Goal: Task Accomplishment & Management: Use online tool/utility

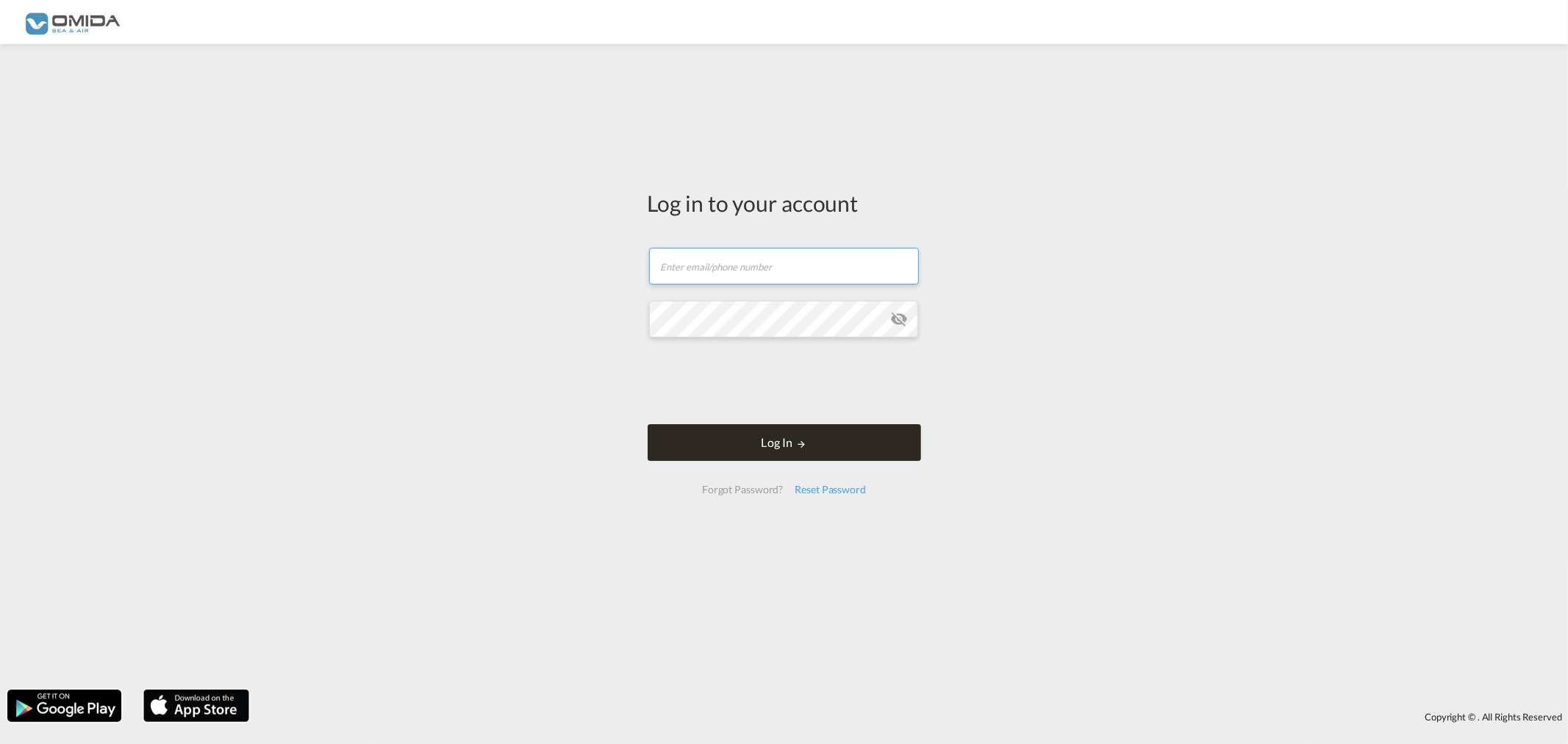
type input "[EMAIL_ADDRESS][DOMAIN_NAME]"
click at [783, 429] on button "Log In" at bounding box center [784, 442] width 274 height 37
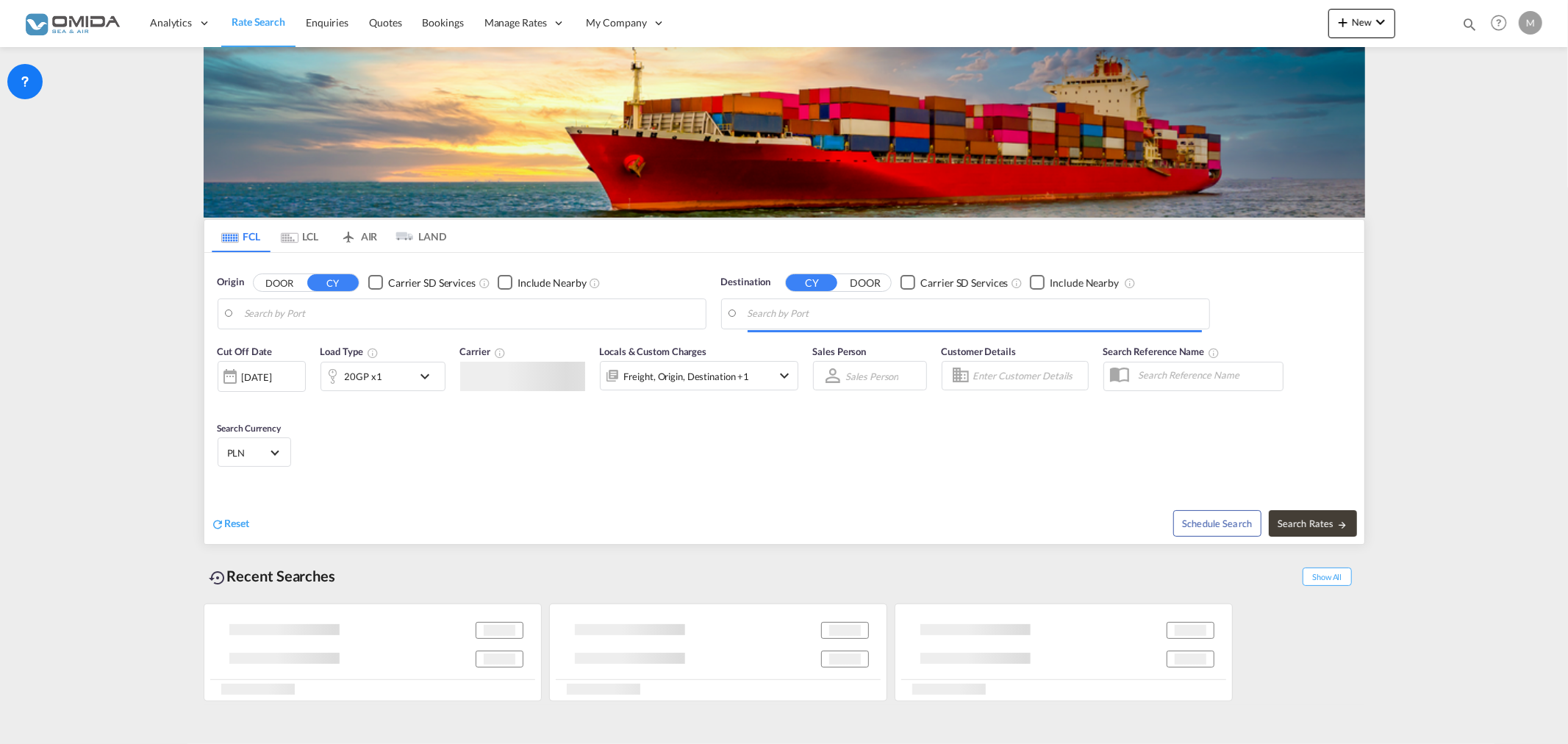
type input "[GEOGRAPHIC_DATA], PLGDY"
type input "[GEOGRAPHIC_DATA], MXVER"
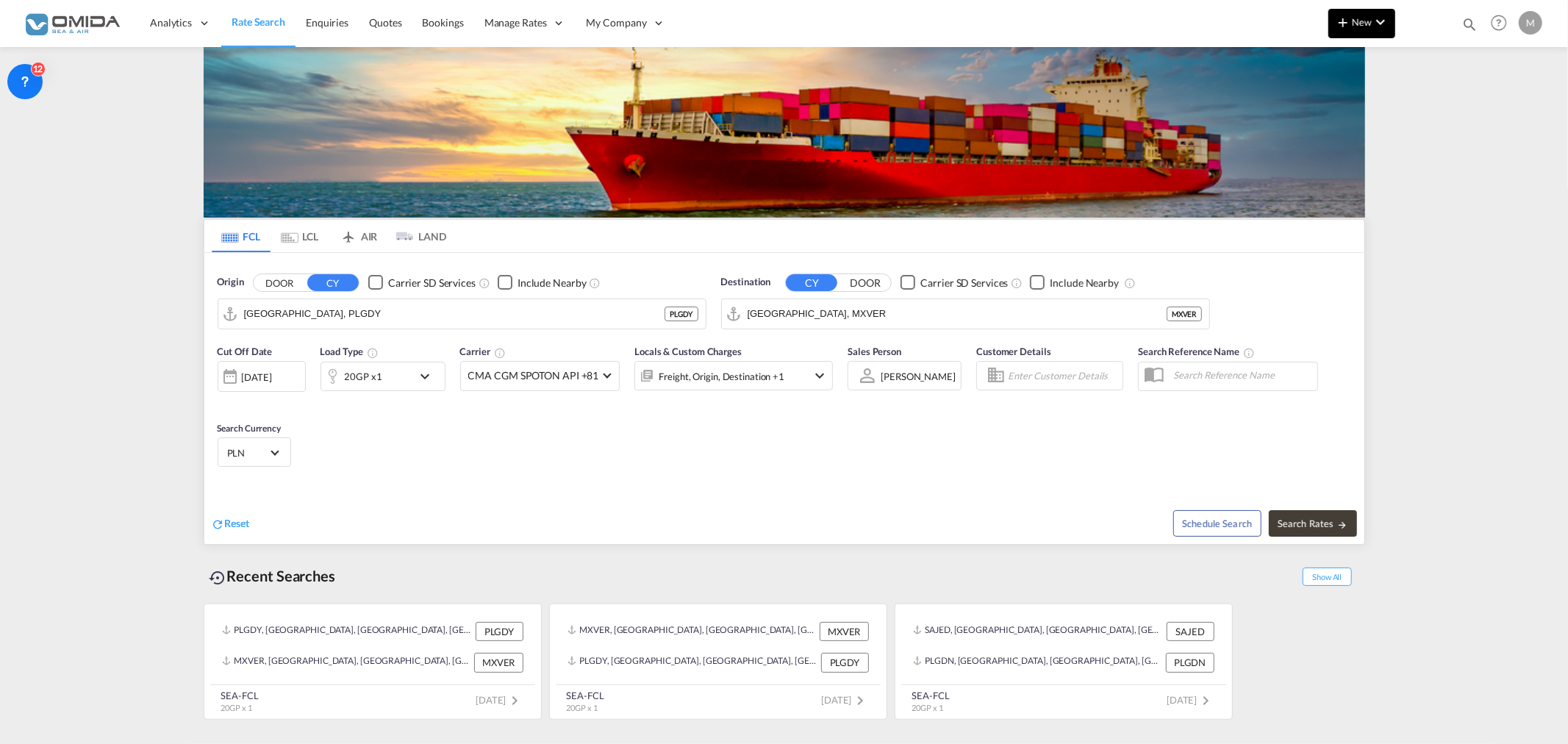
click at [1357, 30] on button "New" at bounding box center [1362, 24] width 67 height 30
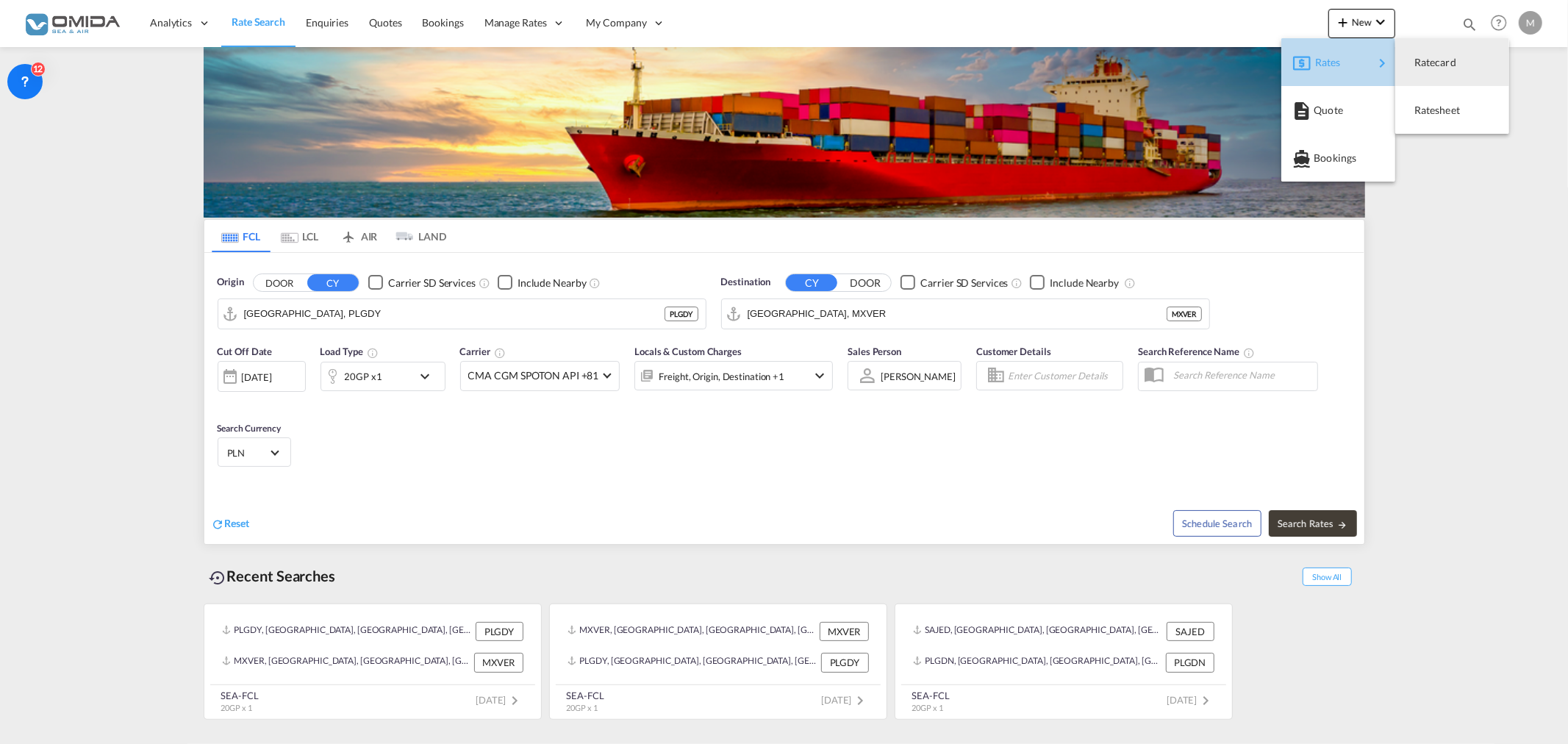
click at [1363, 49] on div "Rates" at bounding box center [1344, 62] width 59 height 37
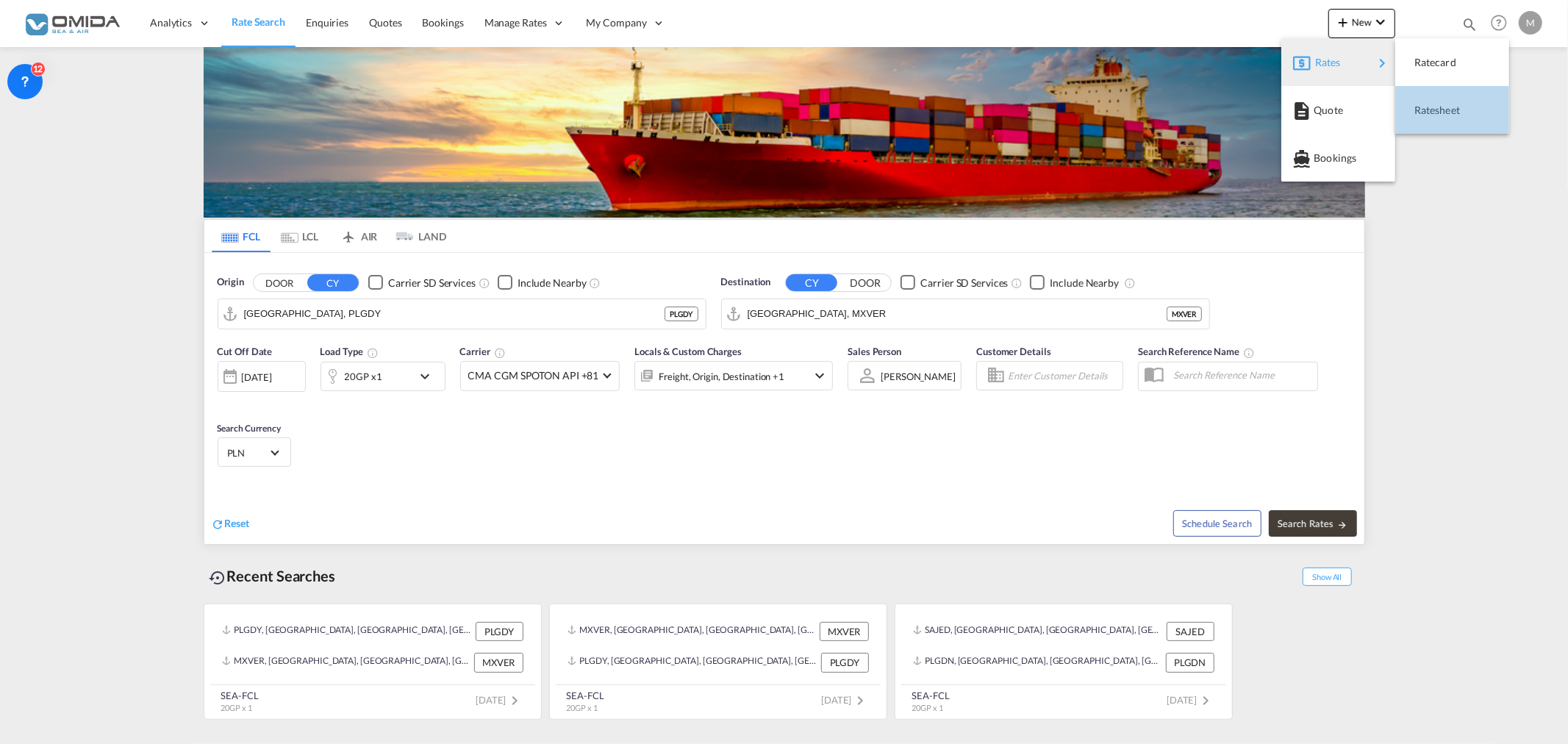
drag, startPoint x: 1447, startPoint y: 120, endPoint x: 1436, endPoint y: 123, distance: 11.4
click at [1446, 120] on div "Ratesheet" at bounding box center [1442, 111] width 54 height 37
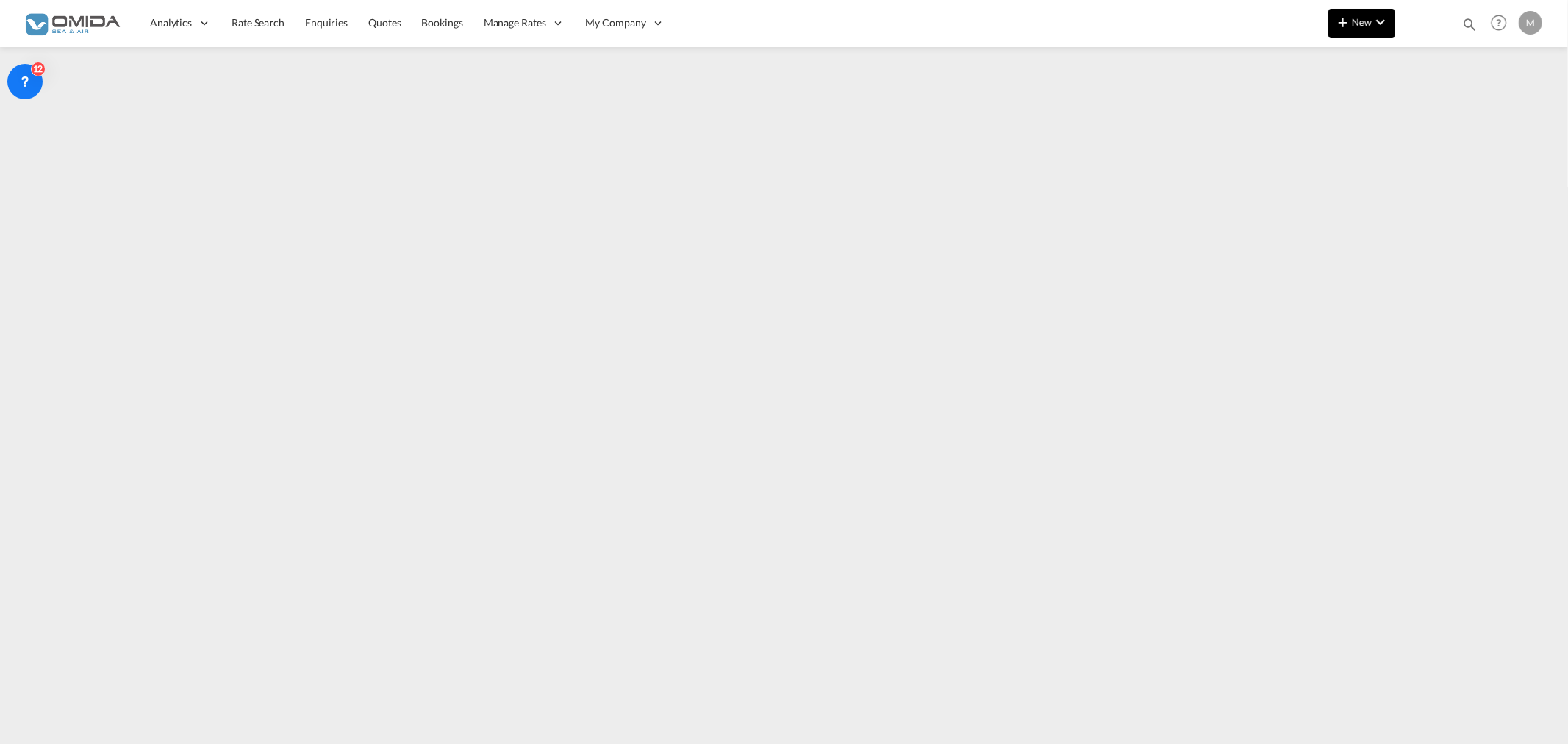
click at [1372, 22] on md-icon "icon-chevron-down" at bounding box center [1381, 22] width 18 height 18
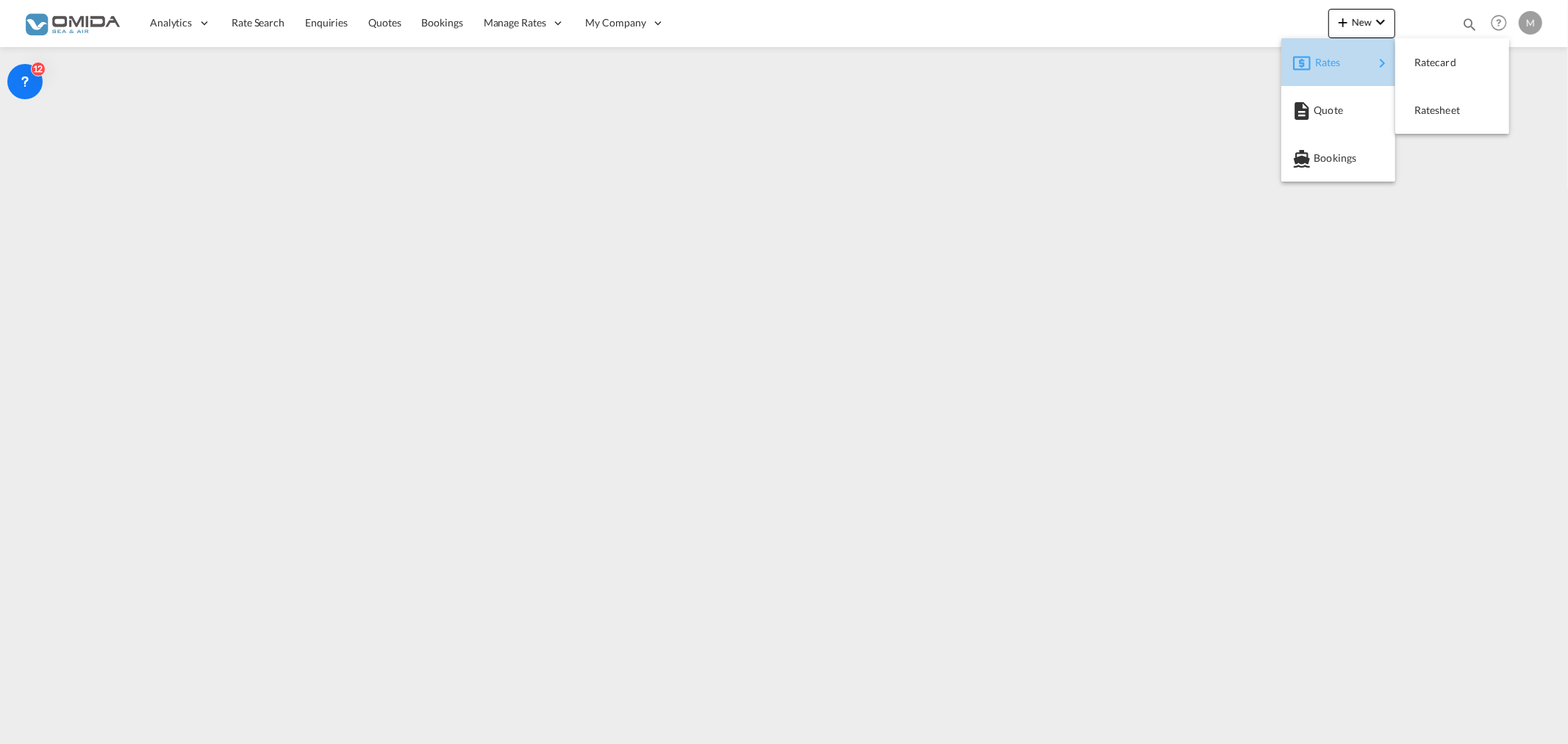
click at [1378, 49] on div "button" at bounding box center [1382, 62] width 17 height 30
click at [1442, 102] on div "Ratesheet" at bounding box center [1442, 111] width 54 height 37
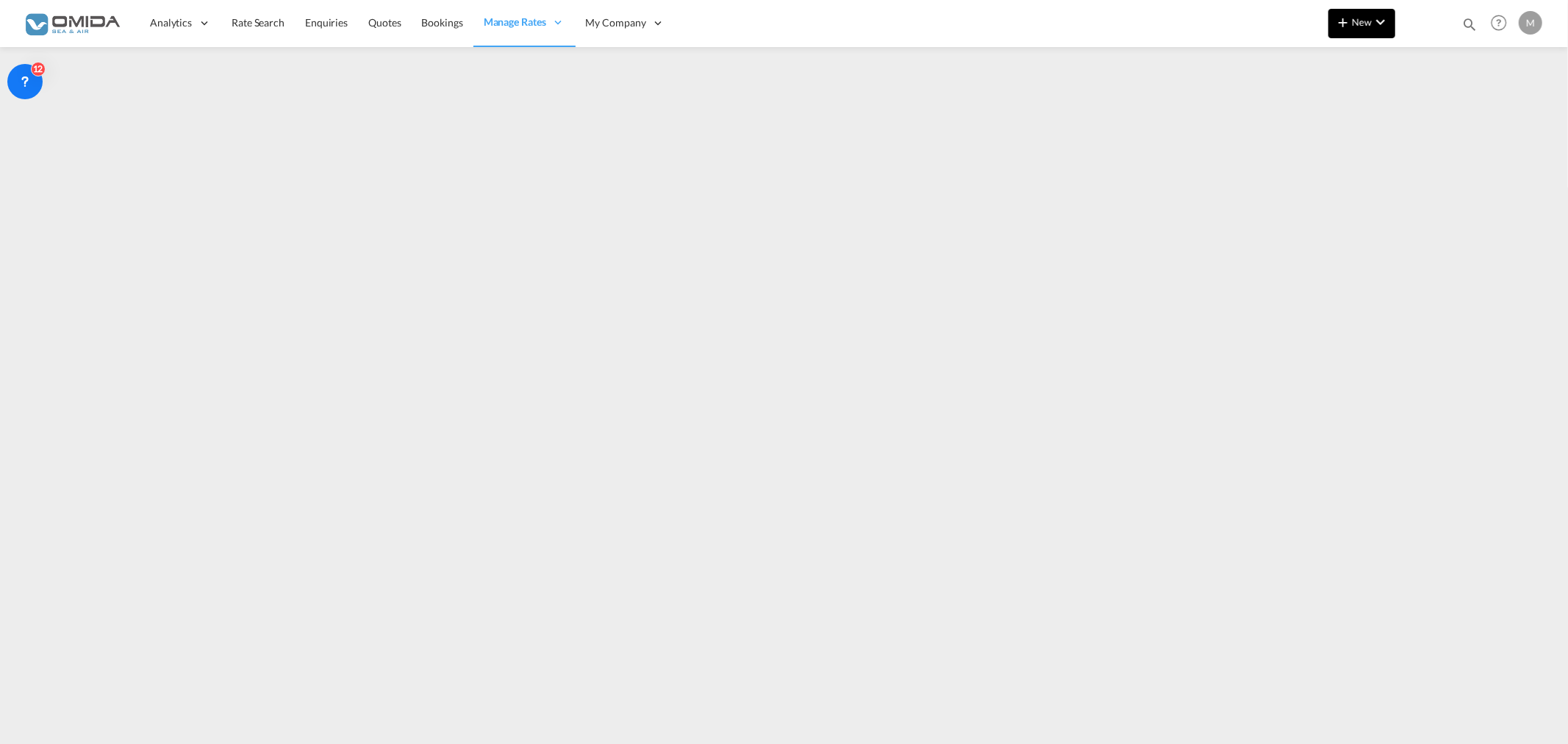
drag, startPoint x: 1376, startPoint y: 43, endPoint x: 1368, endPoint y: 31, distance: 14.4
click at [1375, 42] on md-menu "New" at bounding box center [1362, 27] width 67 height 37
click at [1368, 30] on button "New" at bounding box center [1362, 24] width 67 height 30
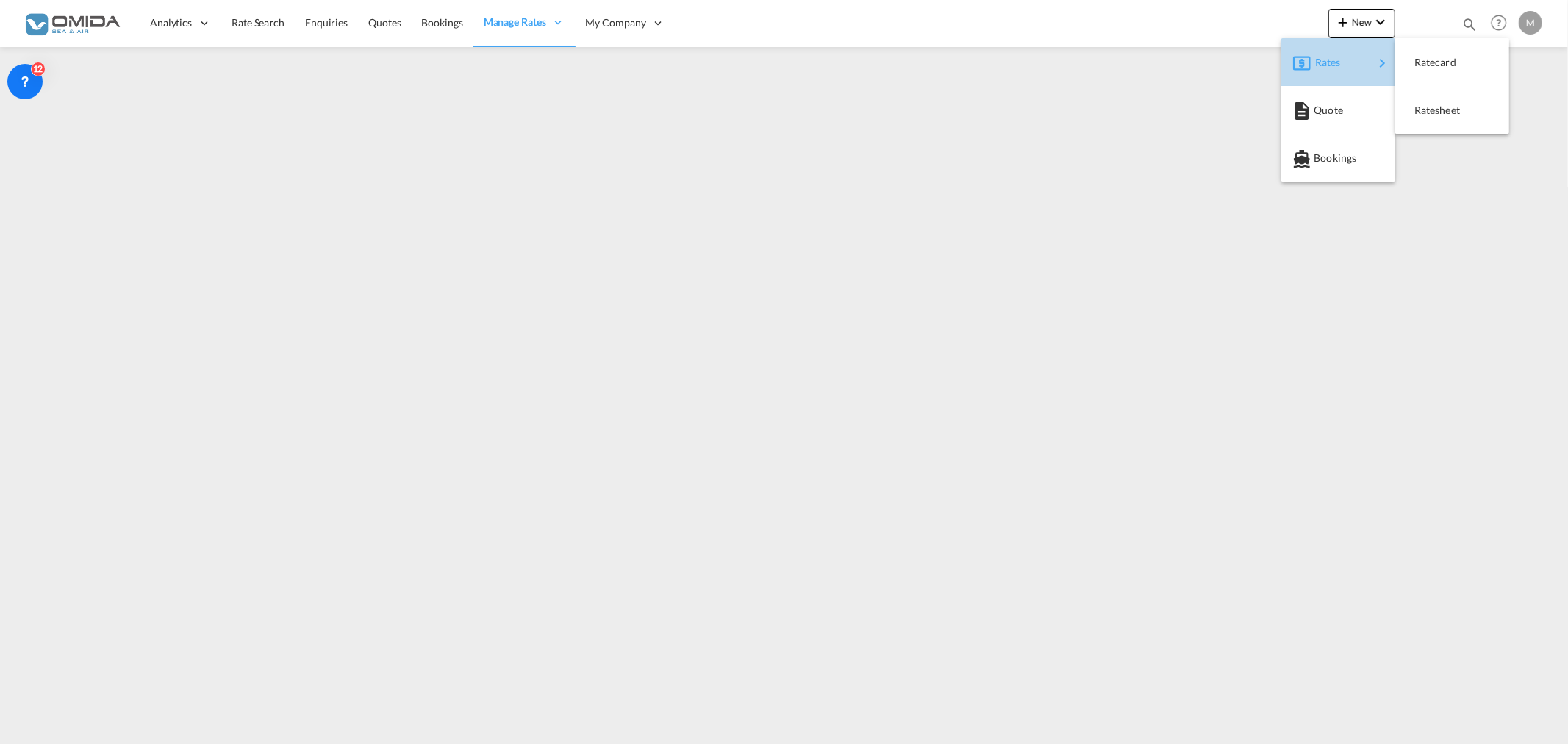
click at [1362, 57] on div "Rates" at bounding box center [1344, 62] width 59 height 37
click at [1401, 112] on button "Ratesheet" at bounding box center [1452, 110] width 114 height 47
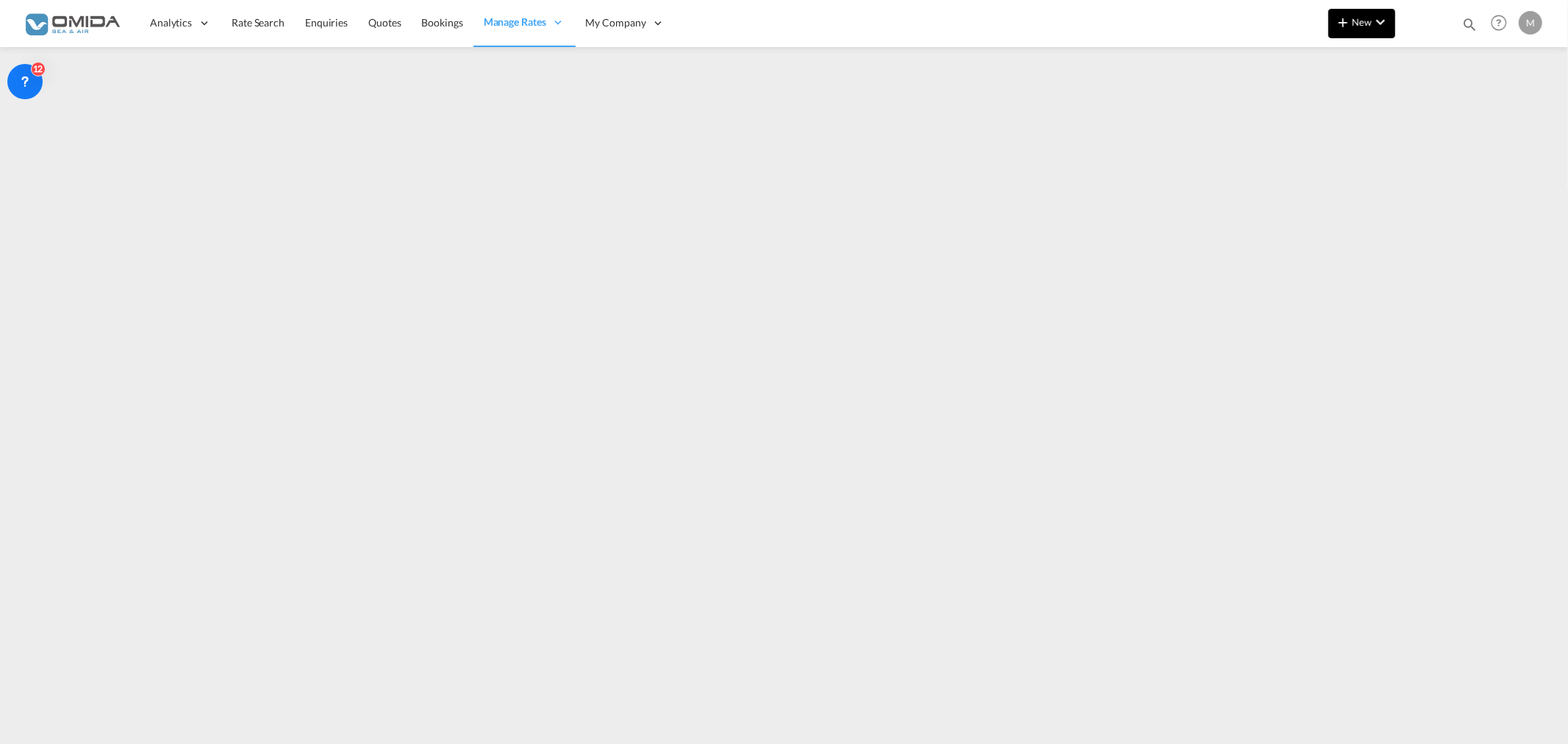
click at [1364, 5] on div "New Bookings Quotes Enquiries Help Resources Product Release M My Profile Logout" at bounding box center [1437, 23] width 218 height 46
click at [1369, 12] on button "New" at bounding box center [1362, 24] width 67 height 30
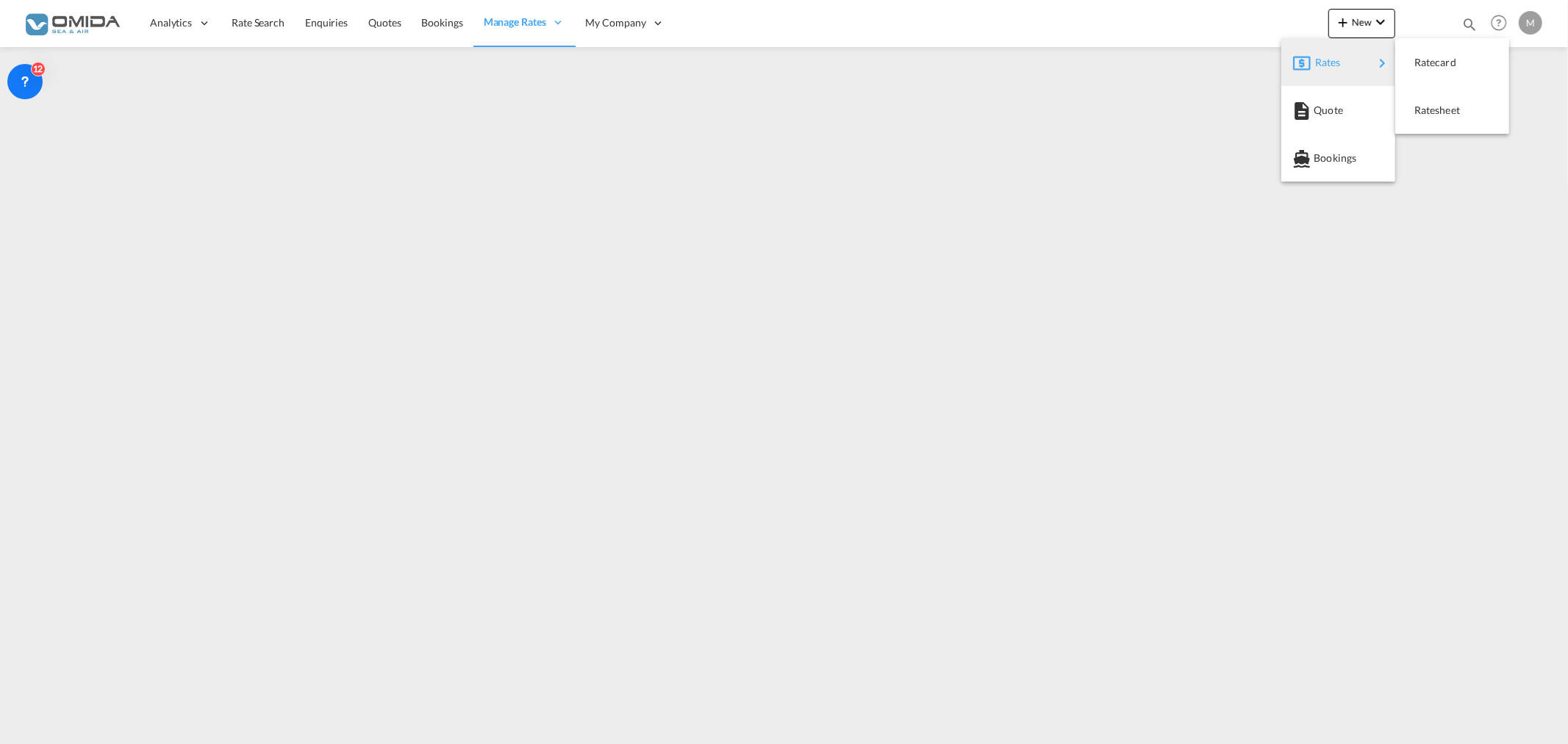
click at [1329, 69] on span "Rates" at bounding box center [1324, 62] width 18 height 30
click at [1365, 59] on div "Rates" at bounding box center [1344, 62] width 59 height 37
click at [1422, 109] on span "Ratesheet" at bounding box center [1422, 111] width 16 height 30
click at [1340, 5] on div "New Bookings Quotes Enquiries Help Resources Product Release M My Profile Logout" at bounding box center [1437, 23] width 218 height 46
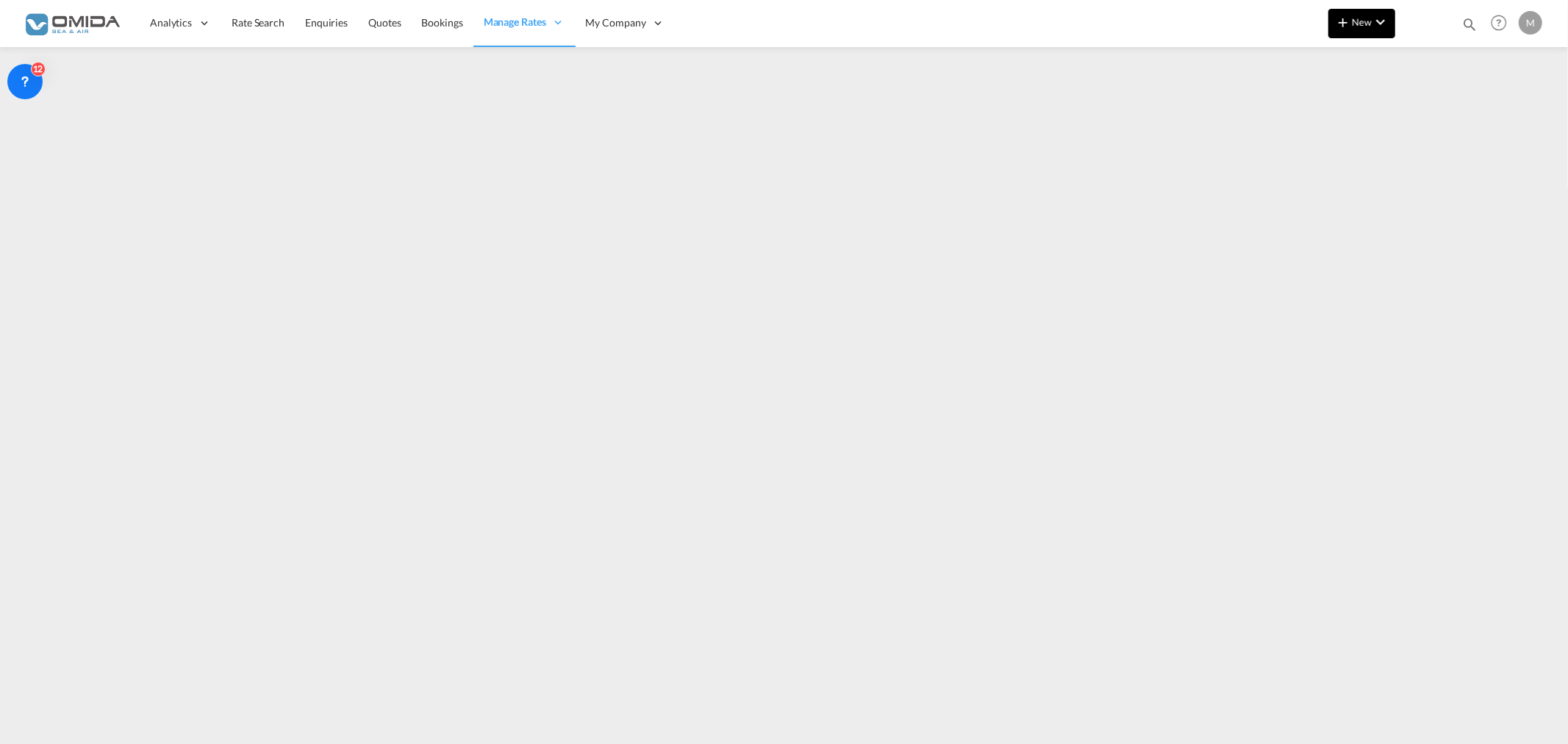
click at [1350, 17] on md-icon "icon-plus 400-fg" at bounding box center [1343, 22] width 18 height 18
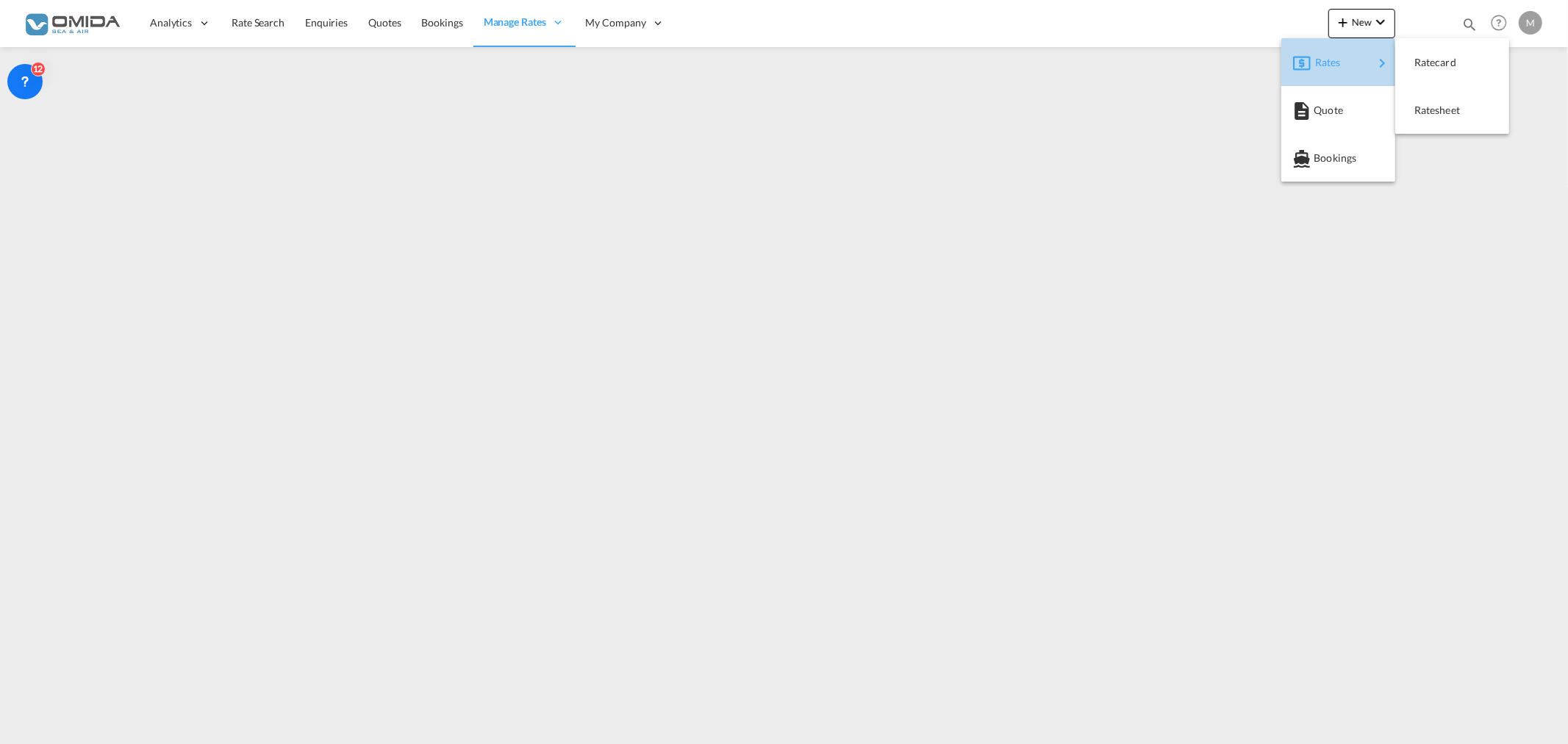
click at [1372, 57] on div "Rates" at bounding box center [1342, 62] width 97 height 37
click at [1430, 114] on span "Ratesheet" at bounding box center [1422, 111] width 16 height 30
